Goal: Navigation & Orientation: Find specific page/section

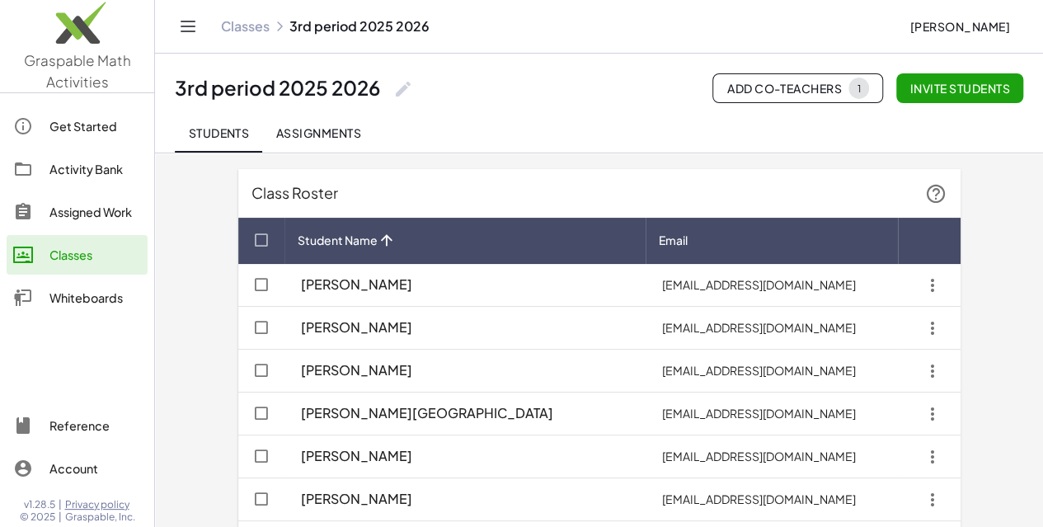
click at [107, 117] on div "Get Started" at bounding box center [95, 126] width 92 height 20
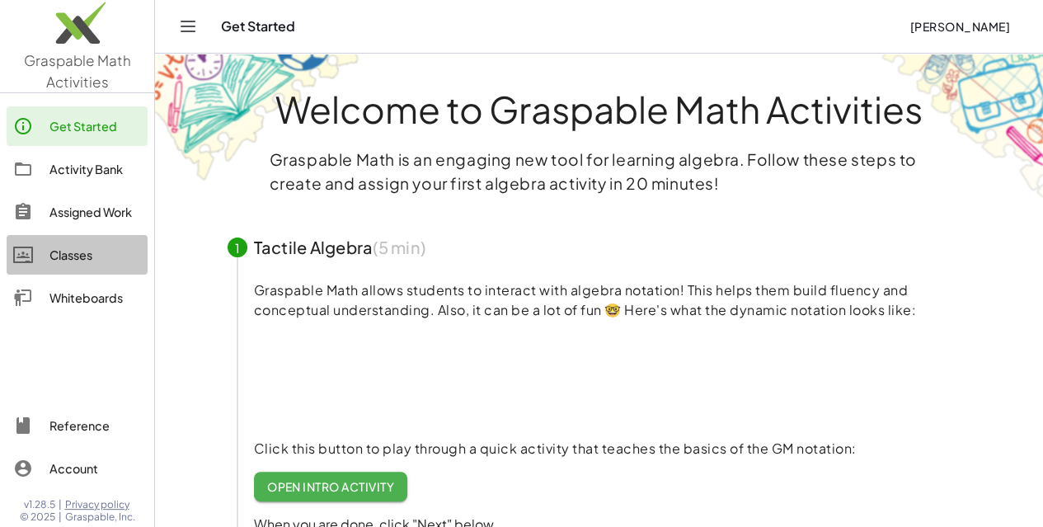
click at [95, 253] on div "Classes" at bounding box center [95, 255] width 92 height 20
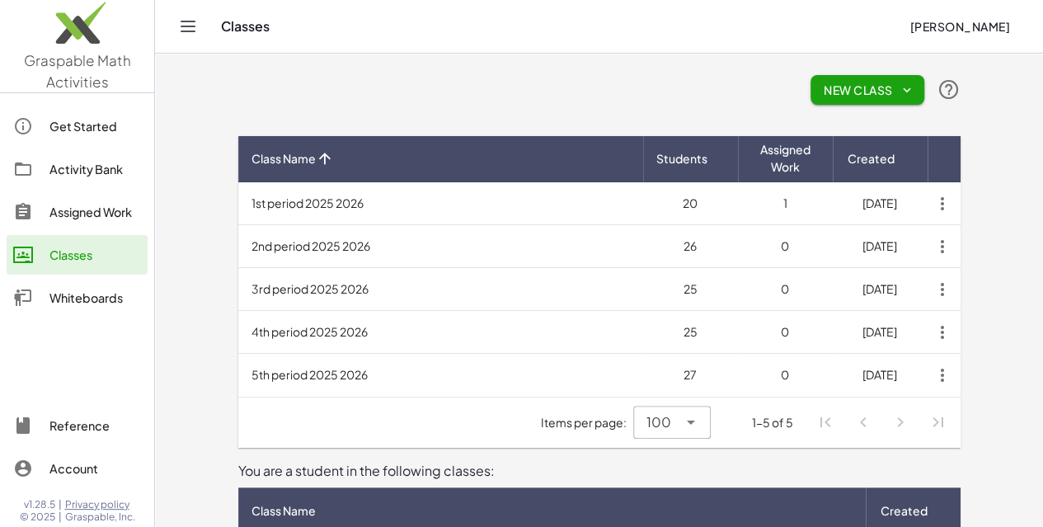
click at [246, 291] on td "3rd period 2025 2026" at bounding box center [440, 289] width 405 height 43
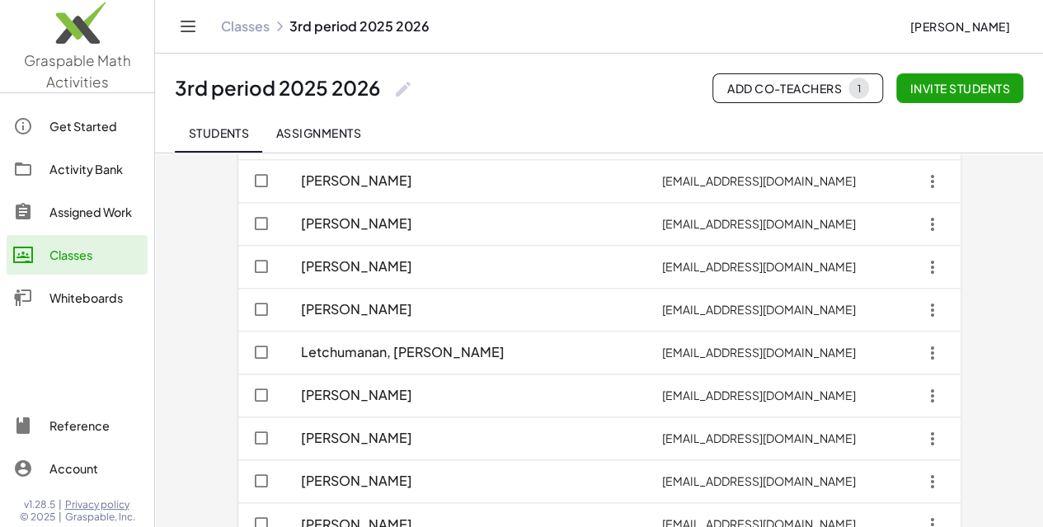
scroll to position [818, 0]
